Goal: Use online tool/utility

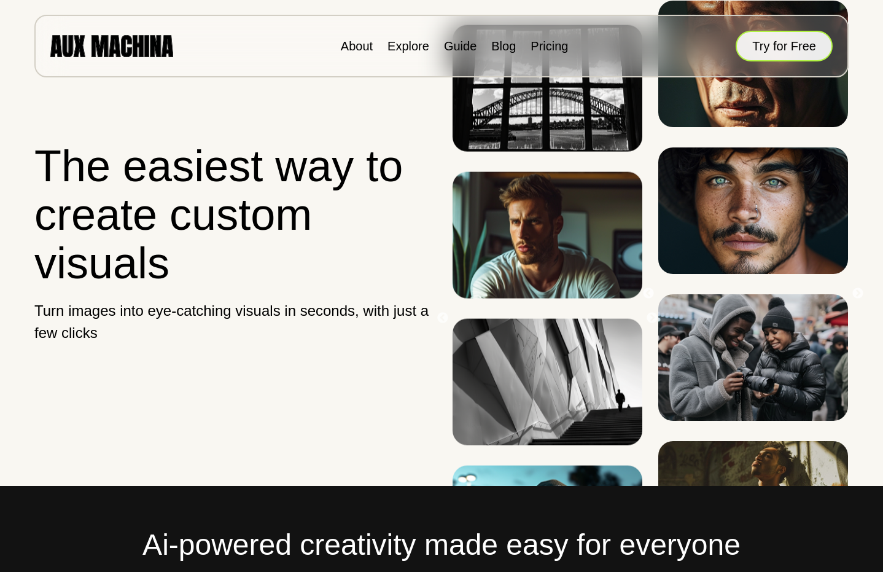
click at [778, 44] on button "Try for Free" at bounding box center [784, 46] width 97 height 31
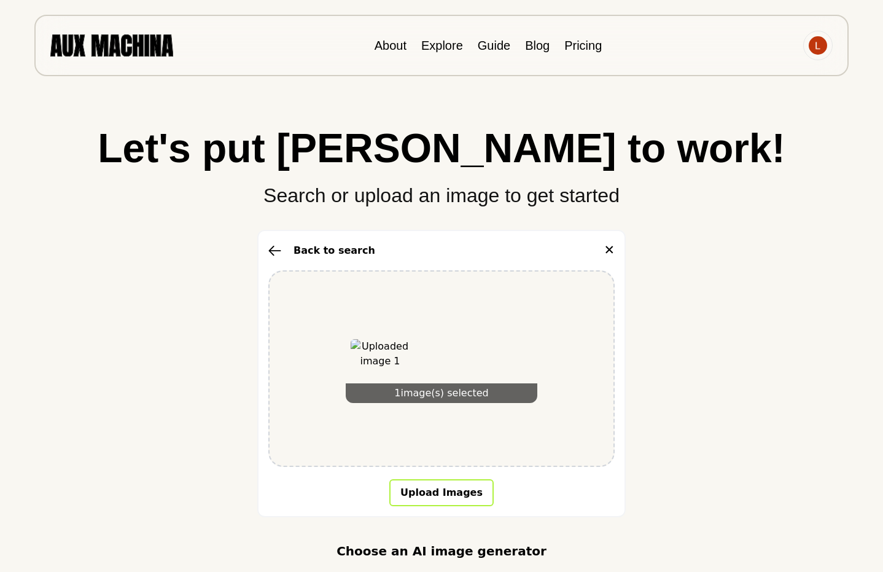
click at [454, 495] on button "Upload Images" at bounding box center [441, 492] width 104 height 27
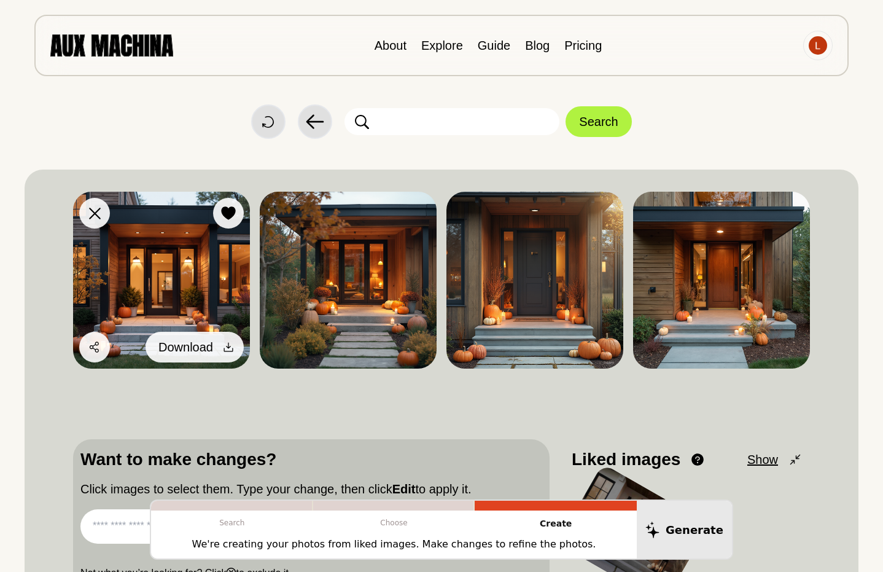
click at [219, 348] on div at bounding box center [228, 347] width 18 height 18
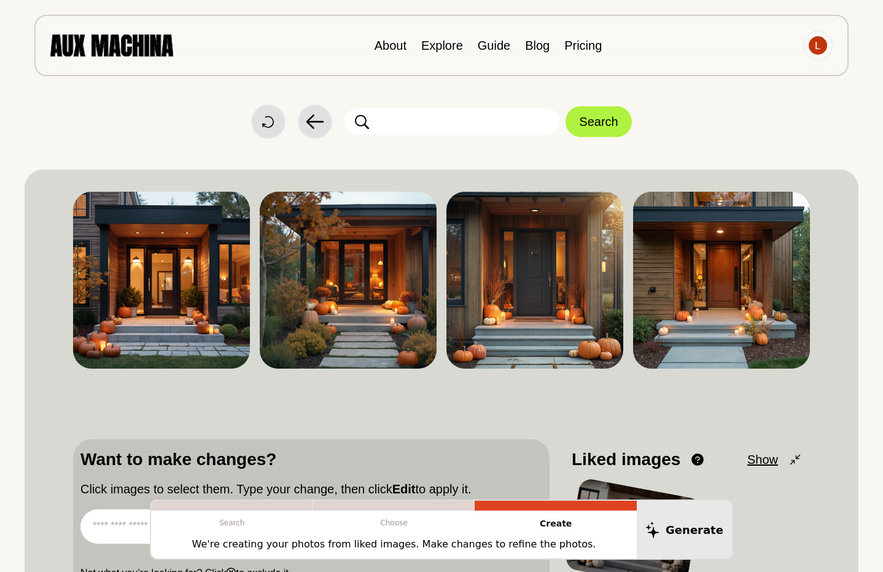
click at [841, 131] on div "Start Over Back Search" at bounding box center [442, 121] width 834 height 34
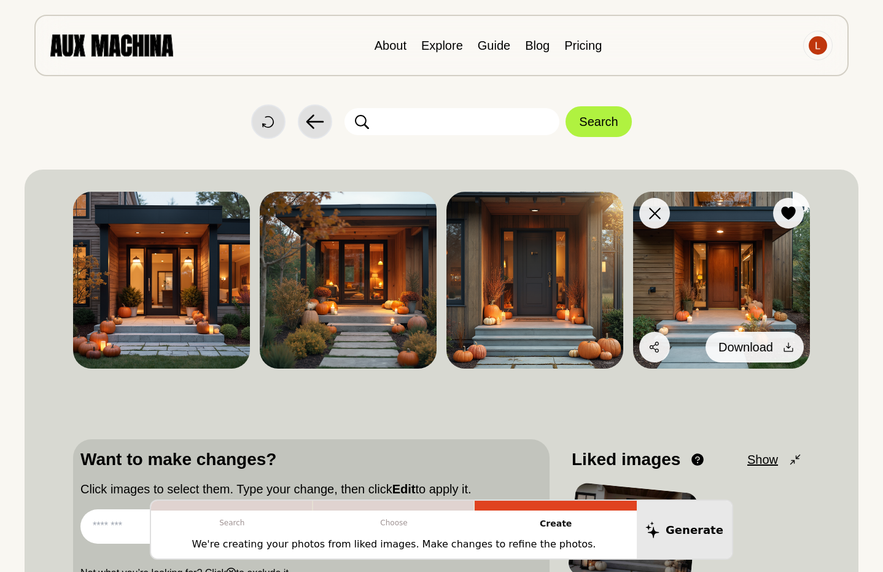
click at [779, 346] on div at bounding box center [788, 347] width 18 height 18
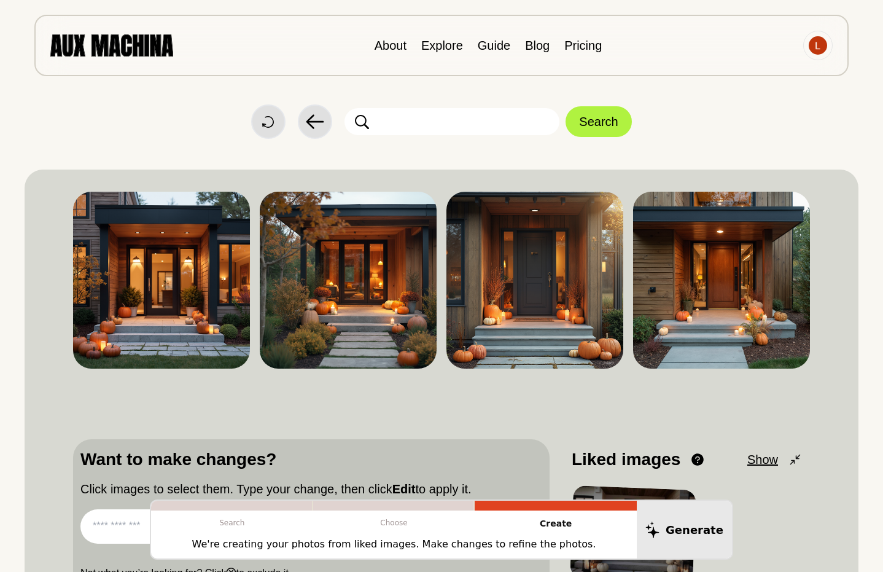
click at [839, 144] on div "Start Over Back Search Dislike Like Share Download Dislike Like Share Download …" at bounding box center [442, 338] width 834 height 676
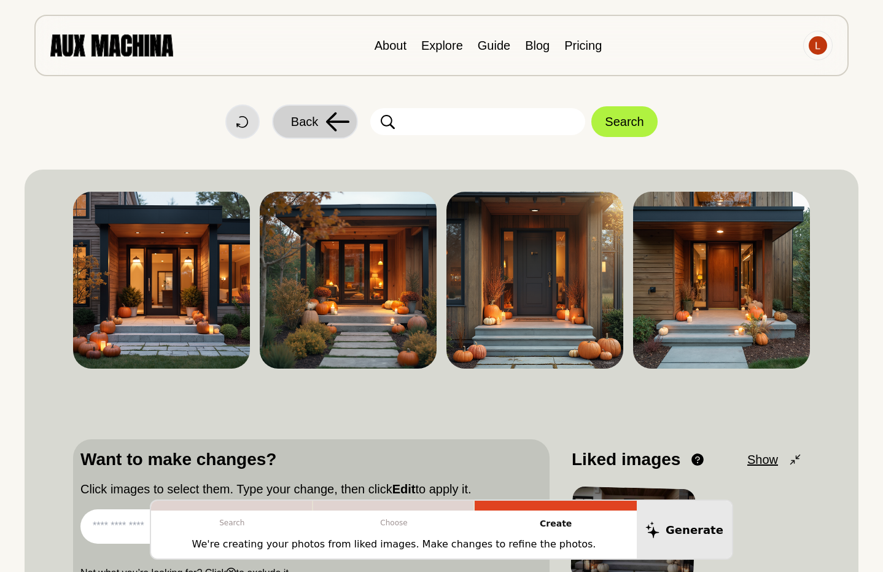
click at [311, 122] on span "Back" at bounding box center [304, 121] width 27 height 18
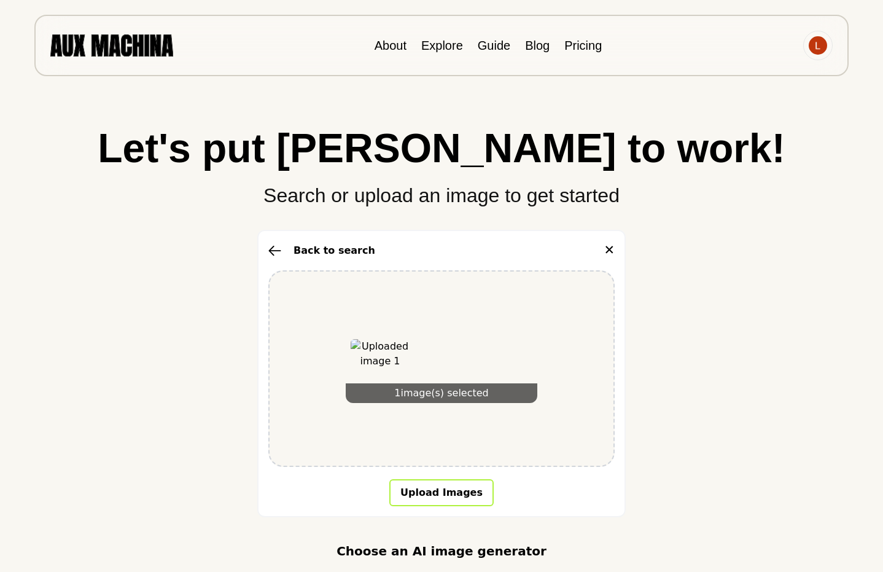
click at [444, 493] on button "Upload Images" at bounding box center [441, 492] width 104 height 27
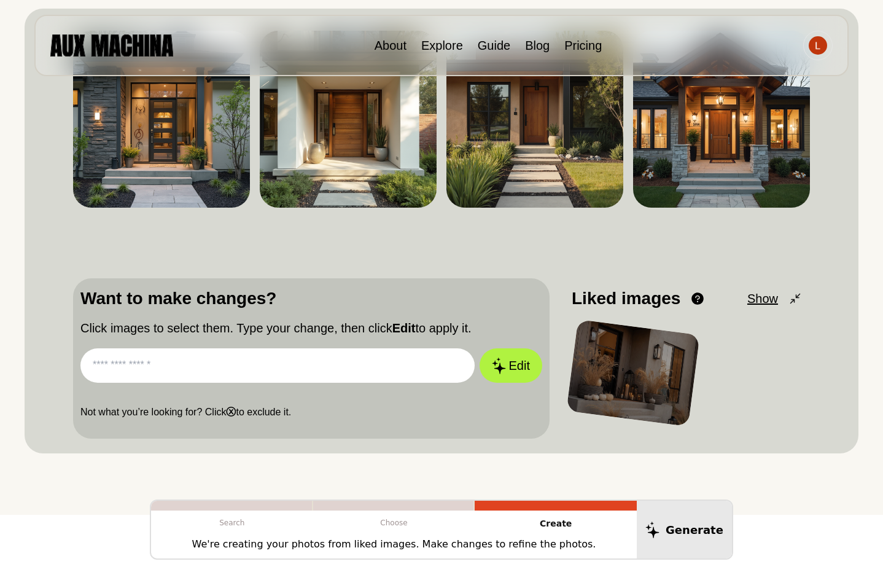
scroll to position [131, 0]
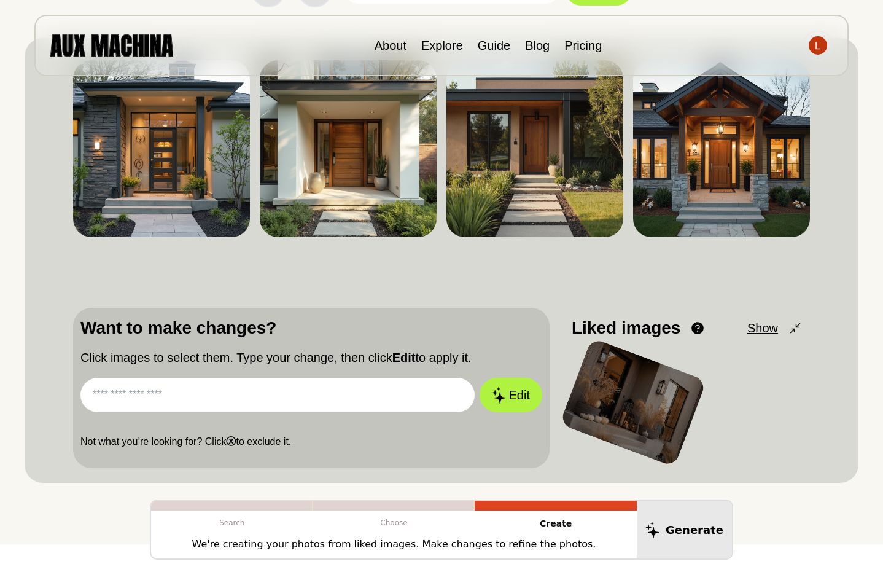
click at [213, 402] on input "text" at bounding box center [277, 395] width 394 height 34
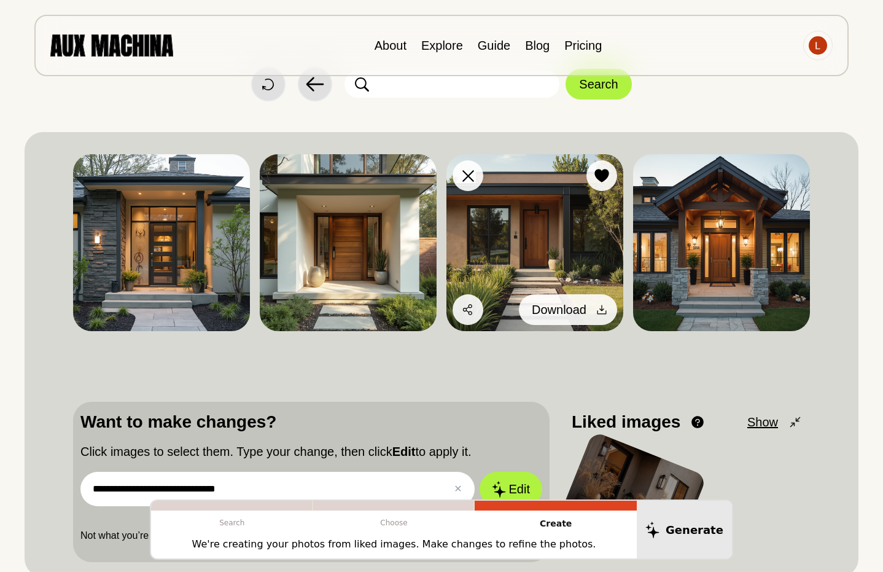
scroll to position [23, 0]
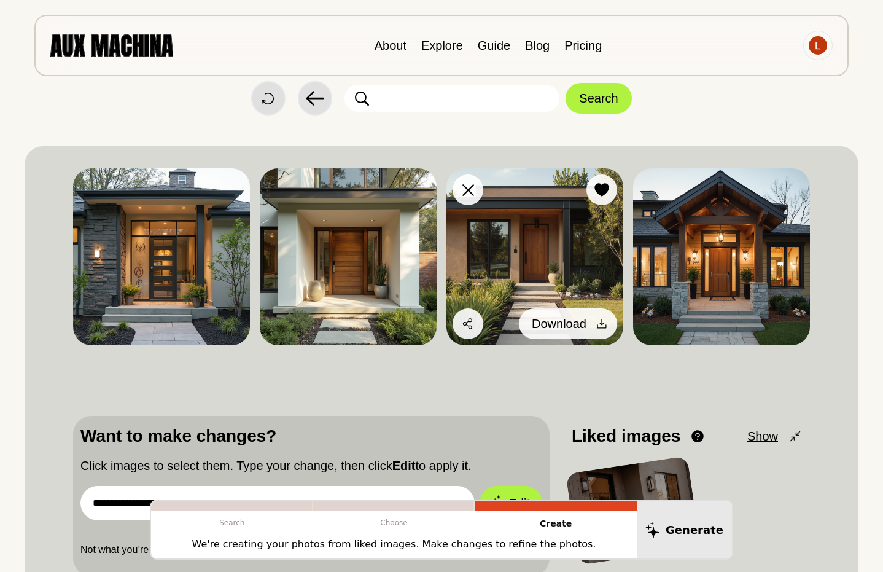
type input "**********"
click at [595, 321] on div at bounding box center [602, 323] width 18 height 18
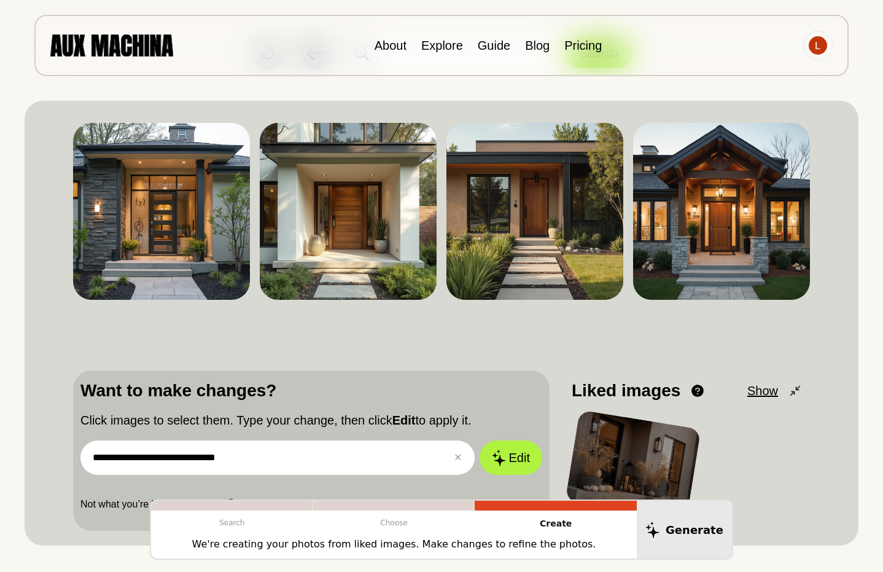
scroll to position [70, 0]
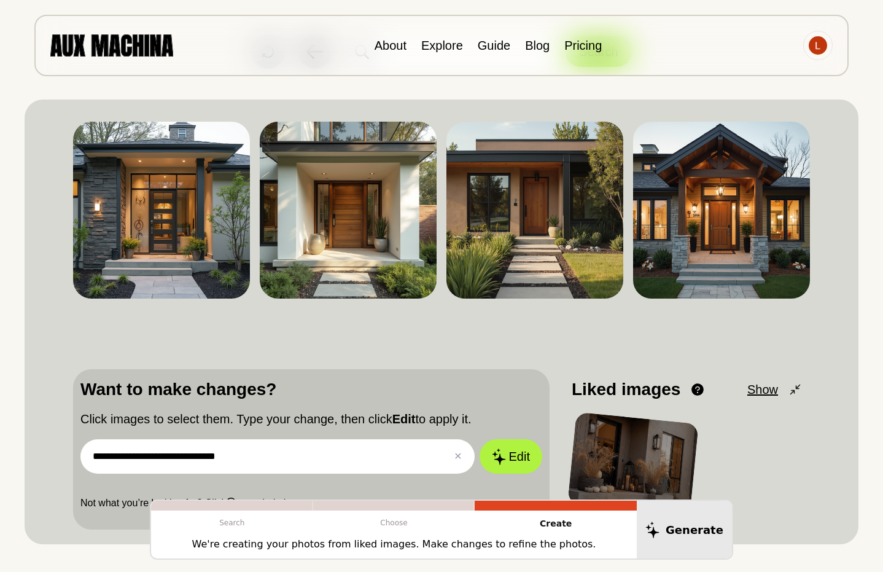
click at [851, 99] on div "**********" at bounding box center [442, 268] width 834 height 676
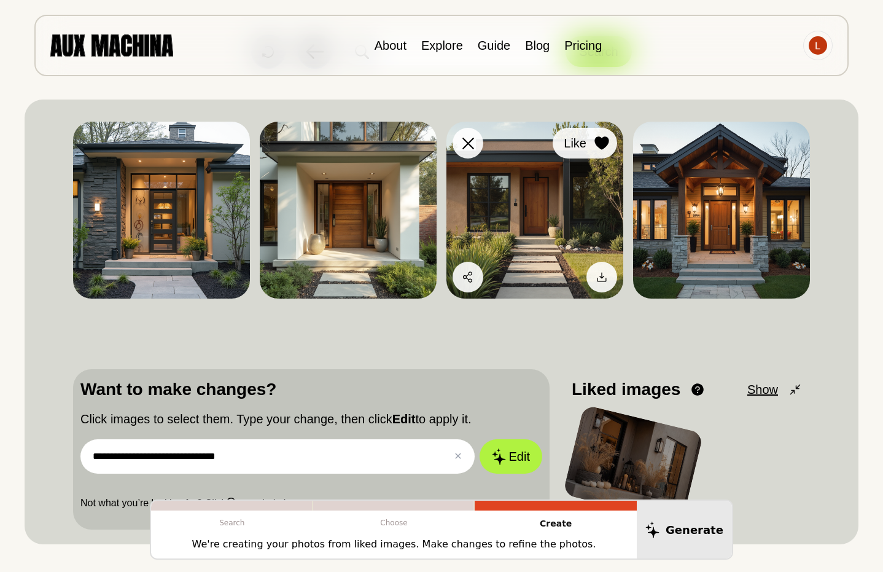
click at [605, 134] on div at bounding box center [602, 143] width 18 height 18
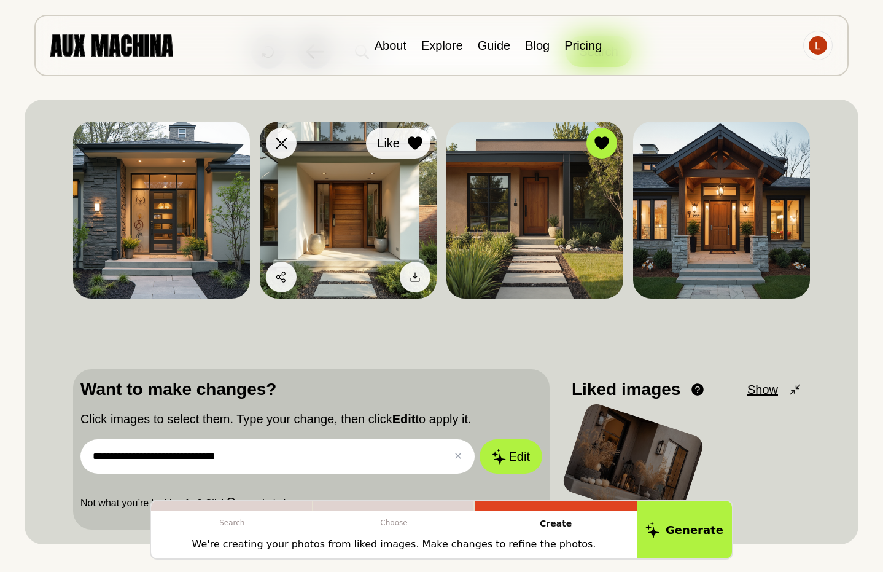
click at [418, 142] on icon at bounding box center [415, 143] width 14 height 14
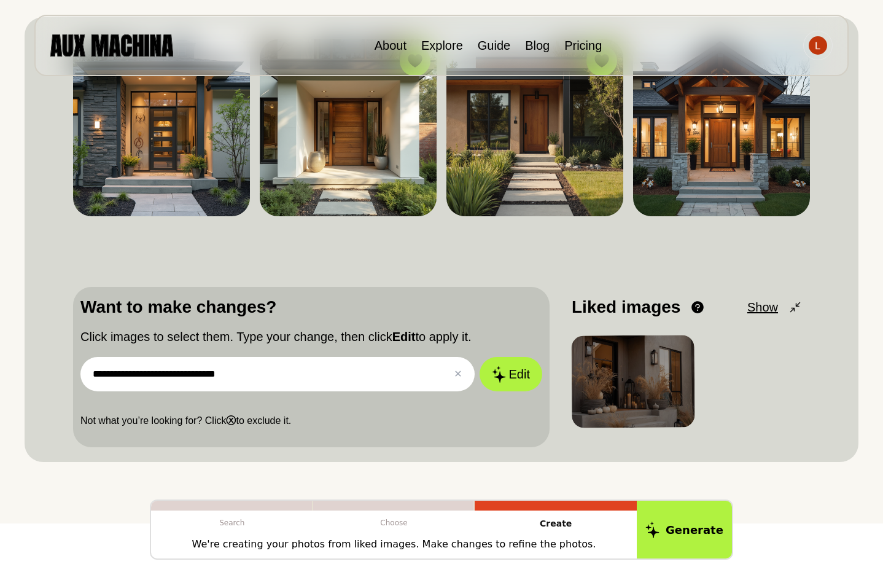
scroll to position [154, 0]
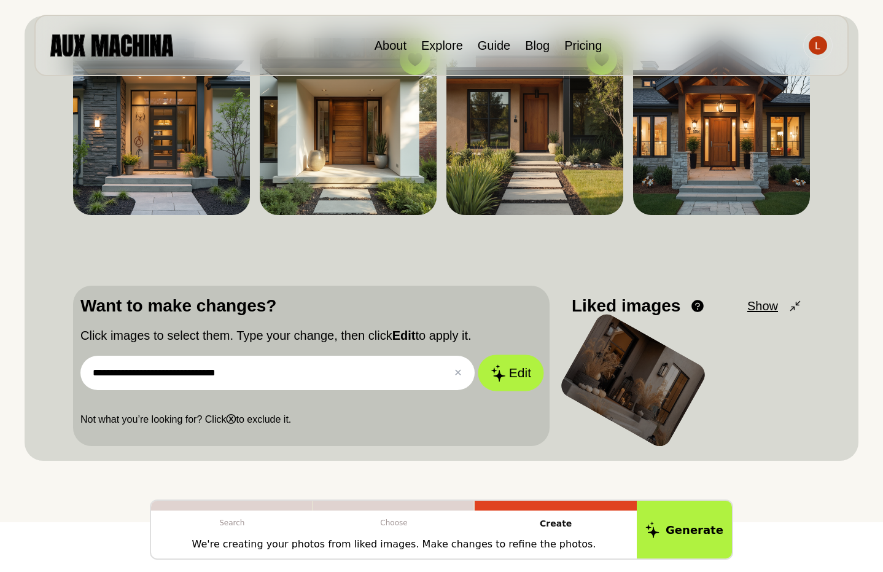
click at [515, 373] on button "Edit" at bounding box center [511, 373] width 66 height 36
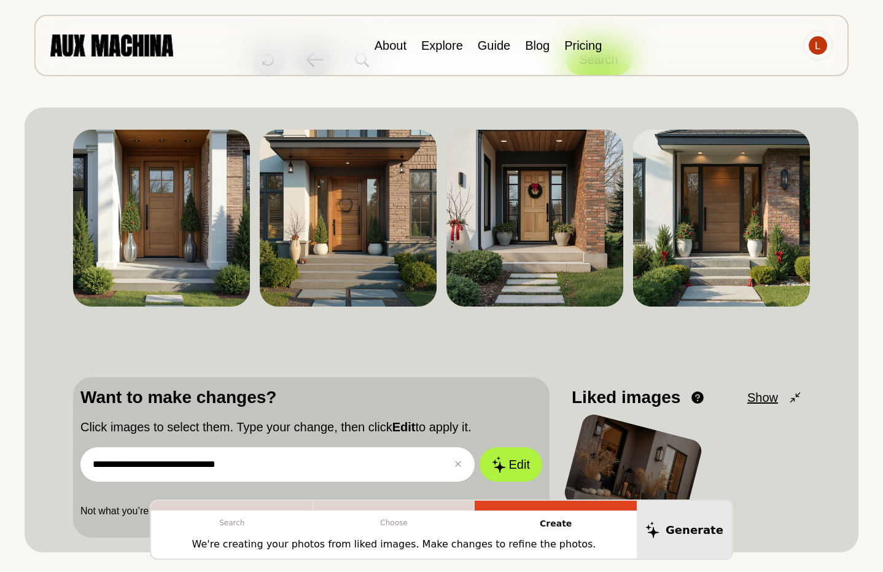
scroll to position [55, 0]
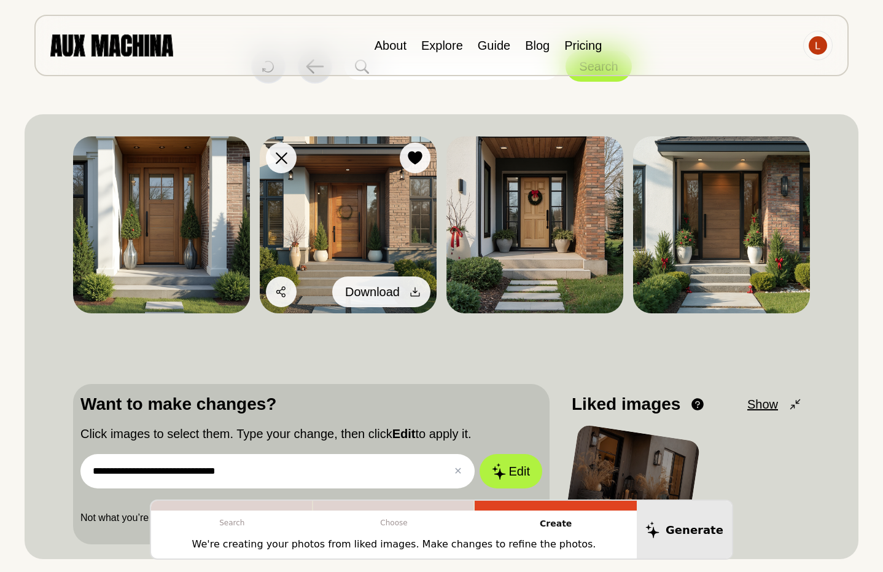
click at [413, 287] on icon at bounding box center [415, 292] width 12 height 12
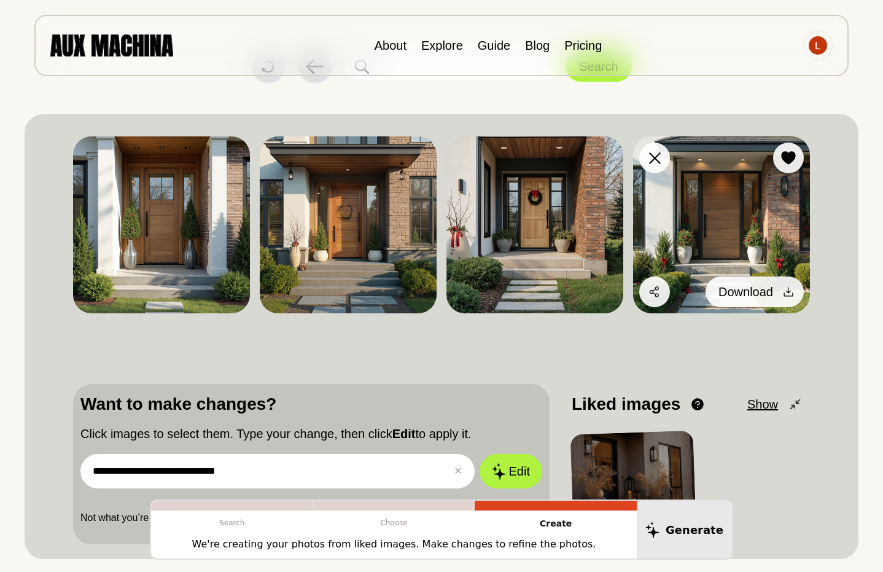
click at [777, 291] on button "Download" at bounding box center [755, 291] width 98 height 31
